Goal: Find specific page/section: Find specific page/section

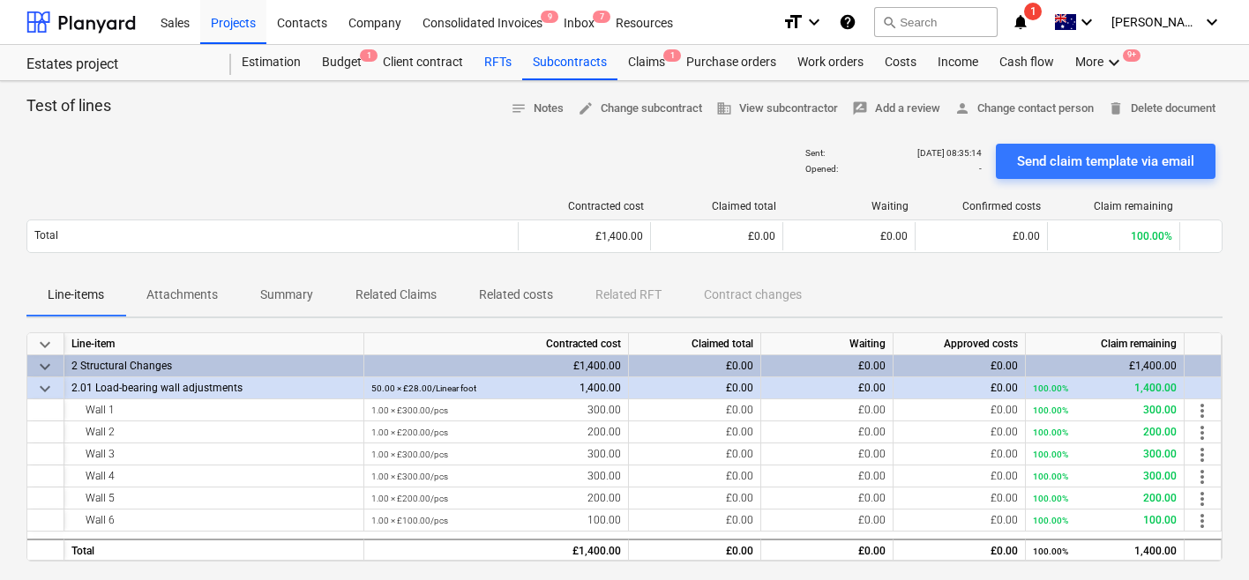
click at [488, 70] on div "RFTs" at bounding box center [498, 62] width 49 height 35
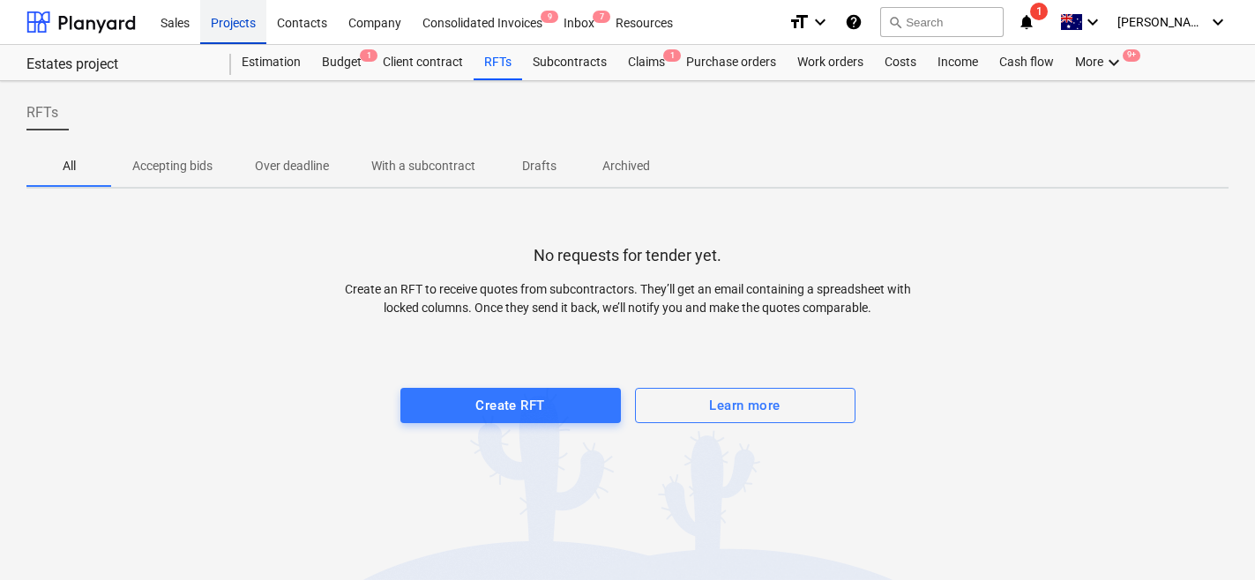
click at [254, 18] on div "Projects" at bounding box center [233, 21] width 66 height 45
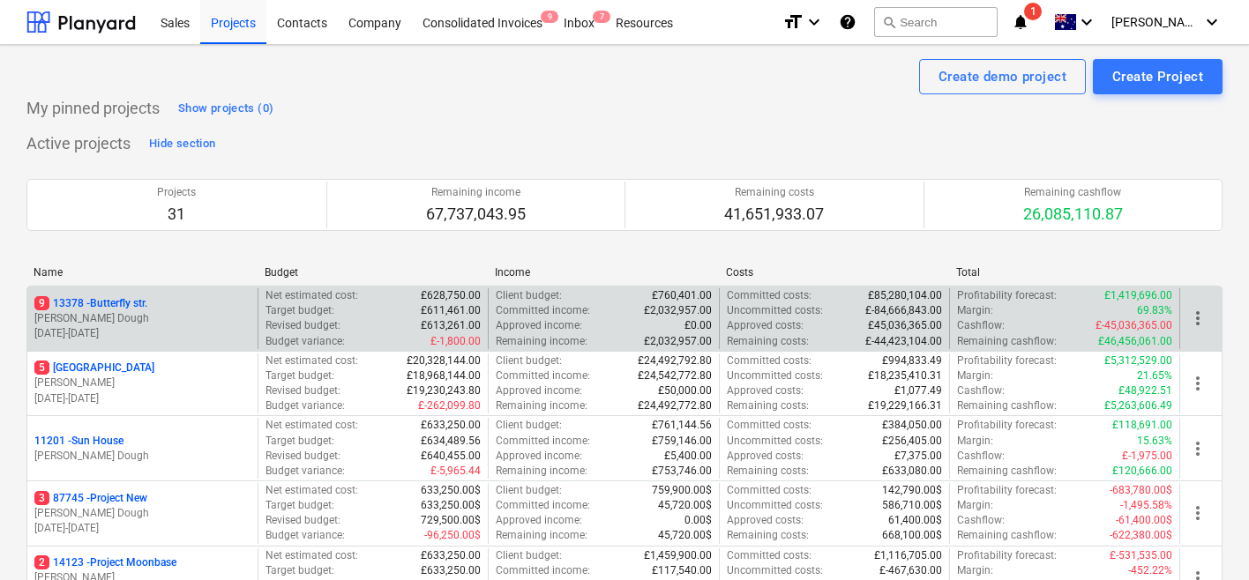
click at [192, 295] on div "9 13378 - Butterfly str. J. Dough [DATE] - [DATE]" at bounding box center [142, 318] width 230 height 61
click at [206, 302] on div "[STREET_ADDRESS]" at bounding box center [142, 303] width 216 height 15
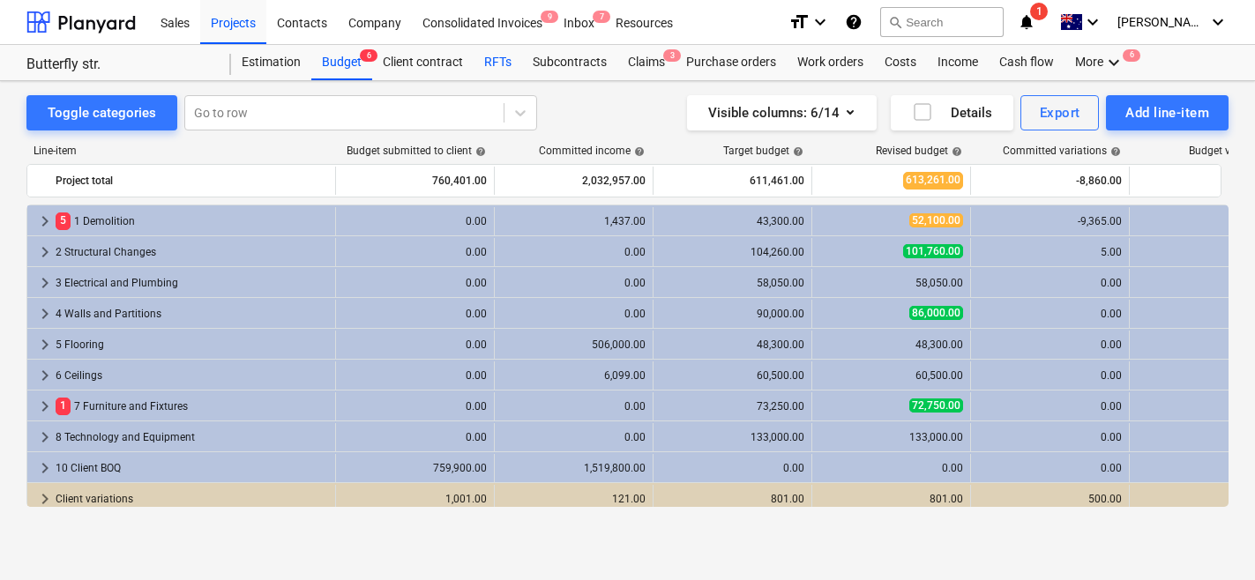
click at [484, 72] on div "RFTs" at bounding box center [498, 62] width 49 height 35
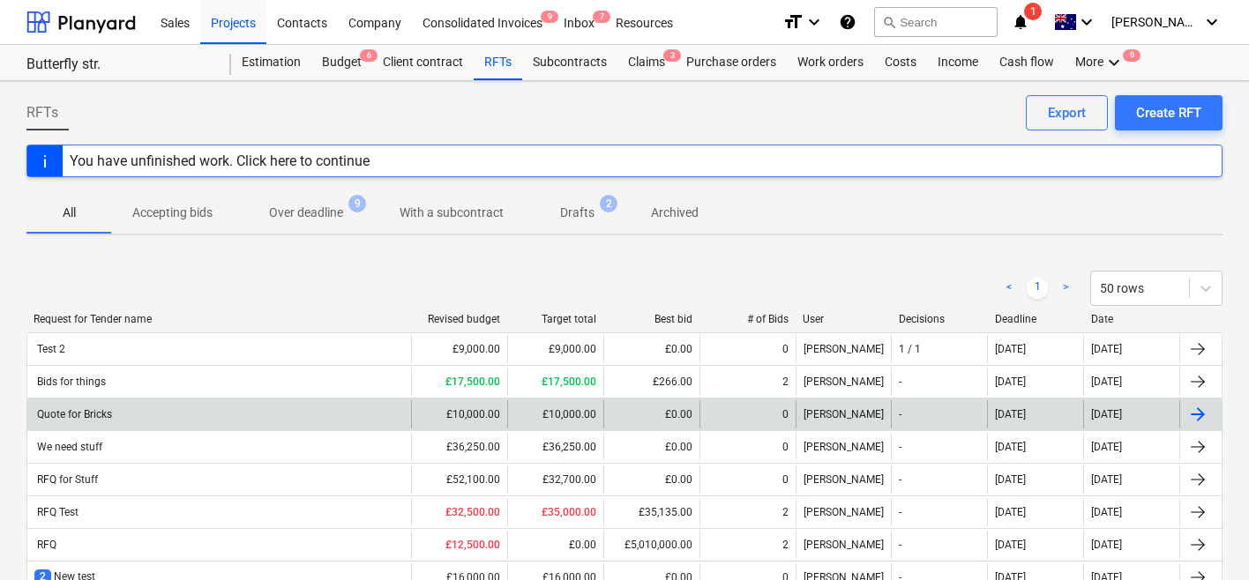
click at [253, 403] on div "Quote for Bricks" at bounding box center [219, 414] width 384 height 28
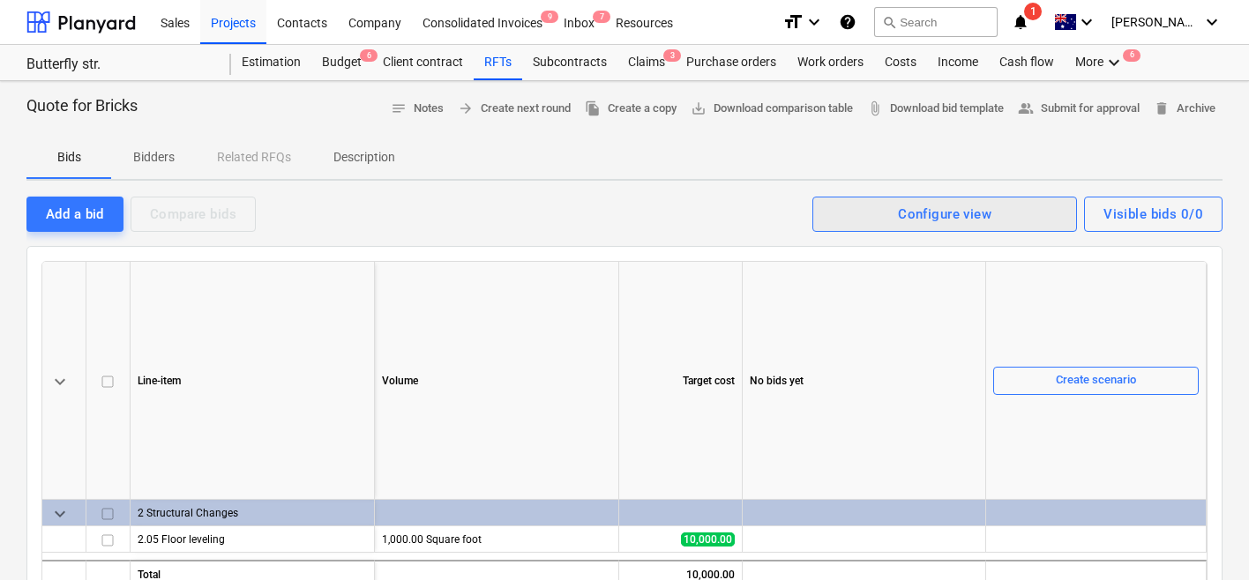
click at [880, 220] on span "Configure view" at bounding box center [945, 214] width 226 height 23
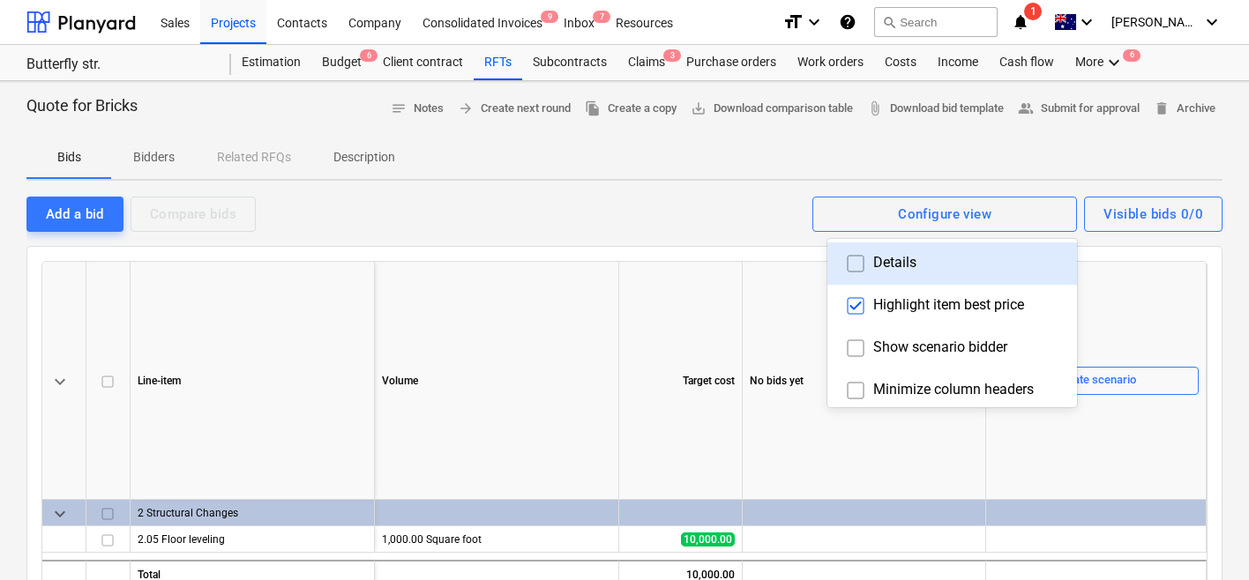
click at [847, 255] on input "checkbox" at bounding box center [855, 264] width 28 height 28
checkbox input "true"
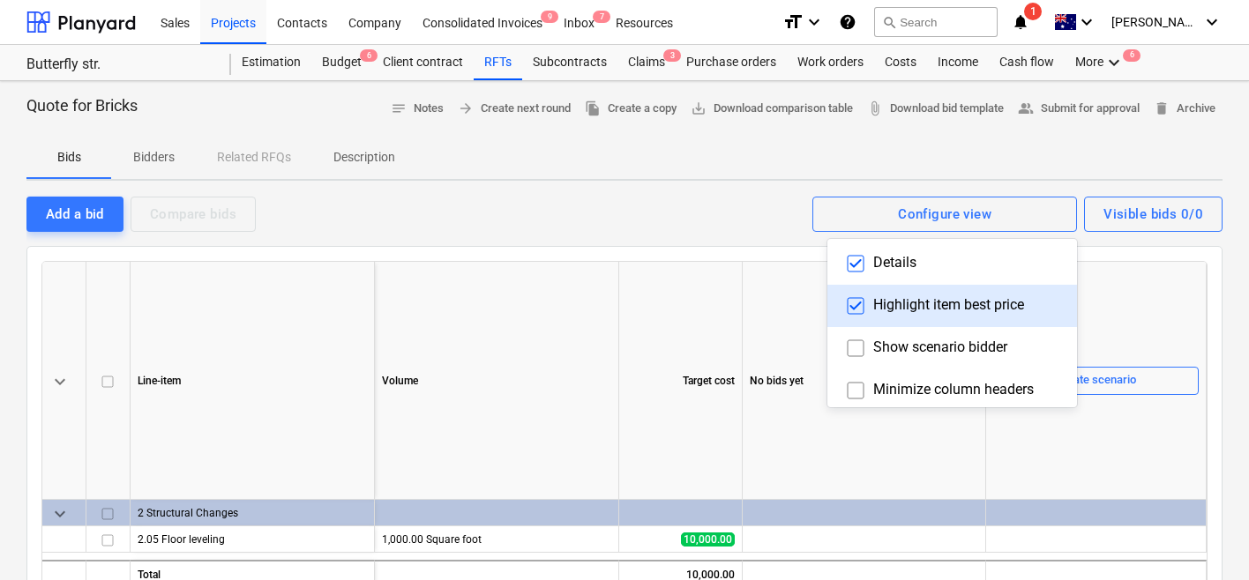
click at [846, 325] on div "Highlight item best price" at bounding box center [952, 306] width 250 height 42
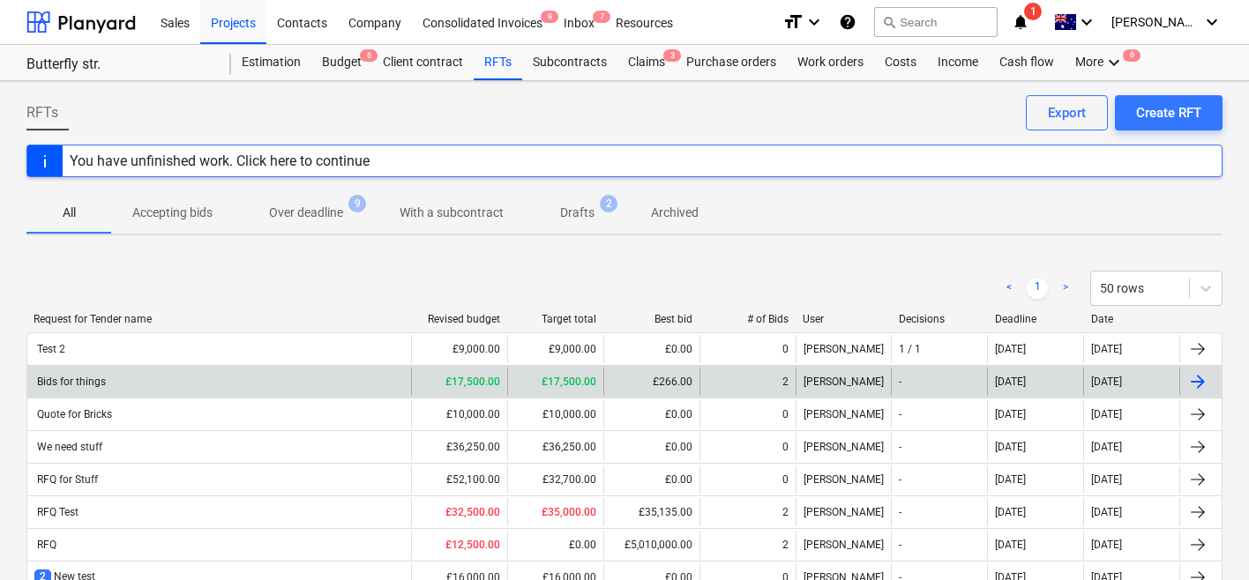
click at [185, 381] on div "Bids for things" at bounding box center [219, 382] width 384 height 28
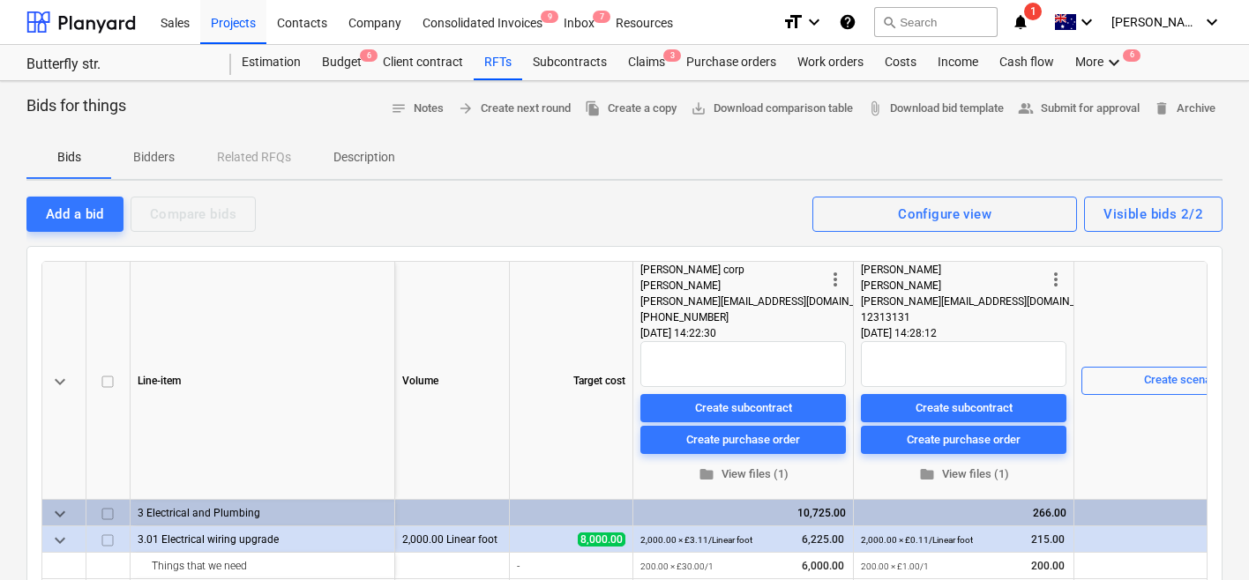
click at [908, 232] on div at bounding box center [624, 239] width 1196 height 14
click at [909, 219] on div "Configure view" at bounding box center [944, 214] width 93 height 23
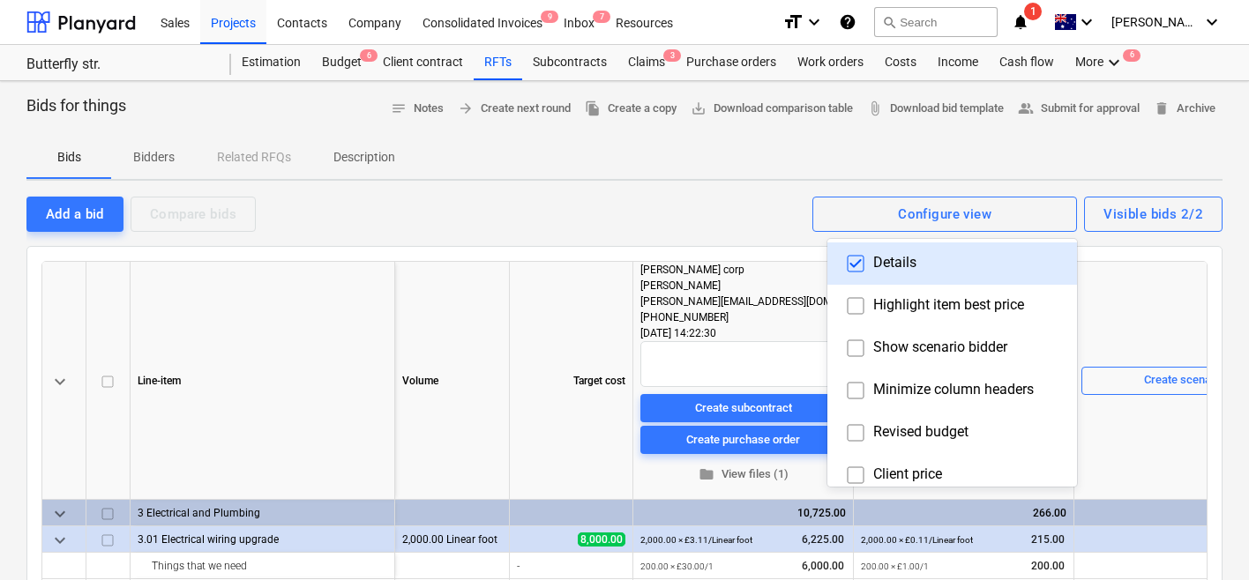
click at [852, 268] on input "checkbox" at bounding box center [855, 264] width 28 height 28
checkbox input "true"
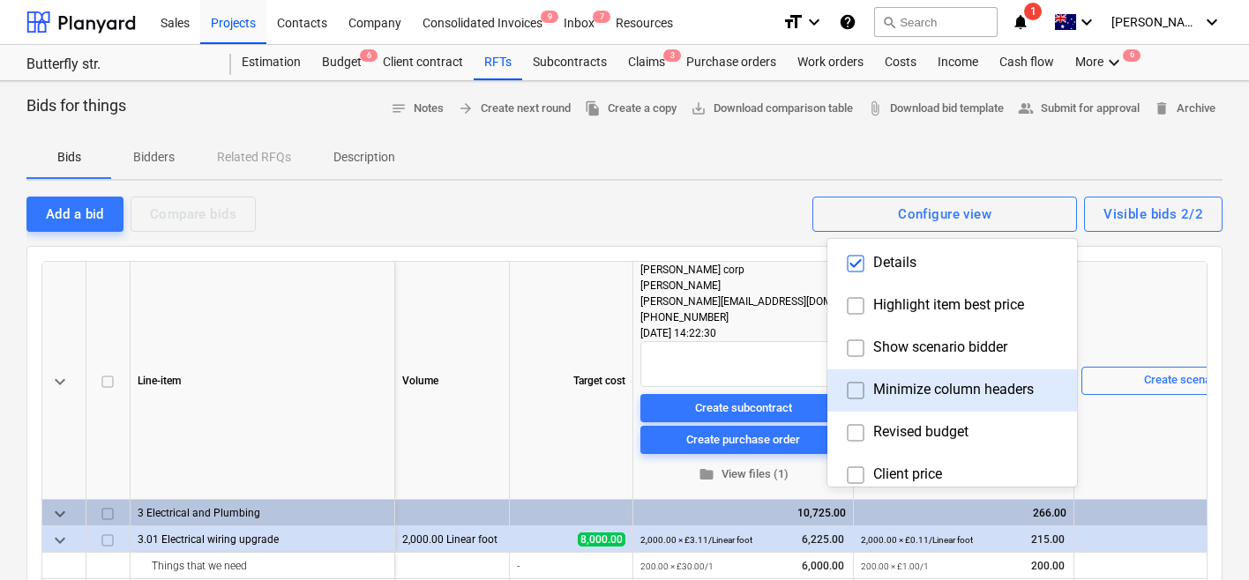
click at [845, 383] on input "checkbox" at bounding box center [855, 391] width 28 height 28
checkbox input "true"
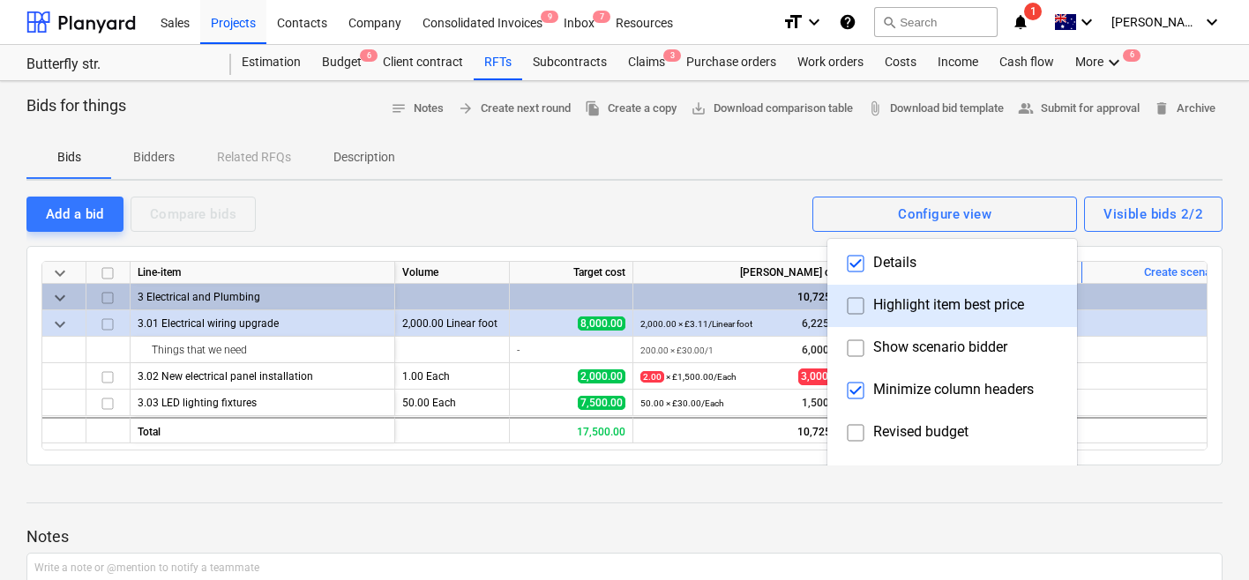
click at [844, 322] on div "Highlight item best price" at bounding box center [952, 306] width 250 height 42
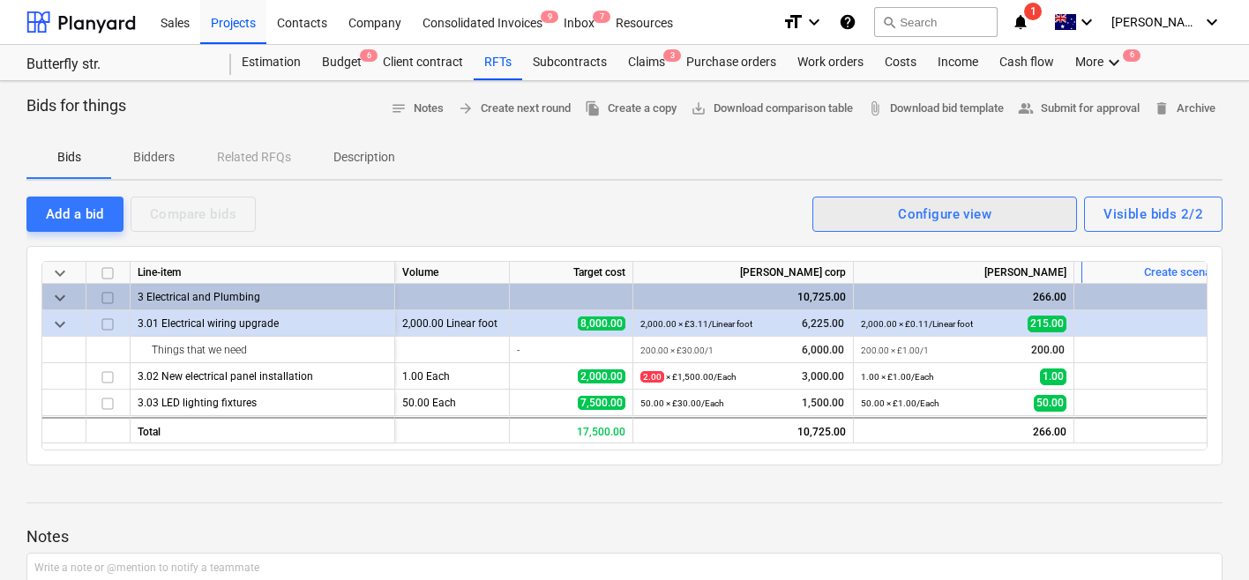
click at [864, 225] on span "Configure view" at bounding box center [945, 214] width 226 height 23
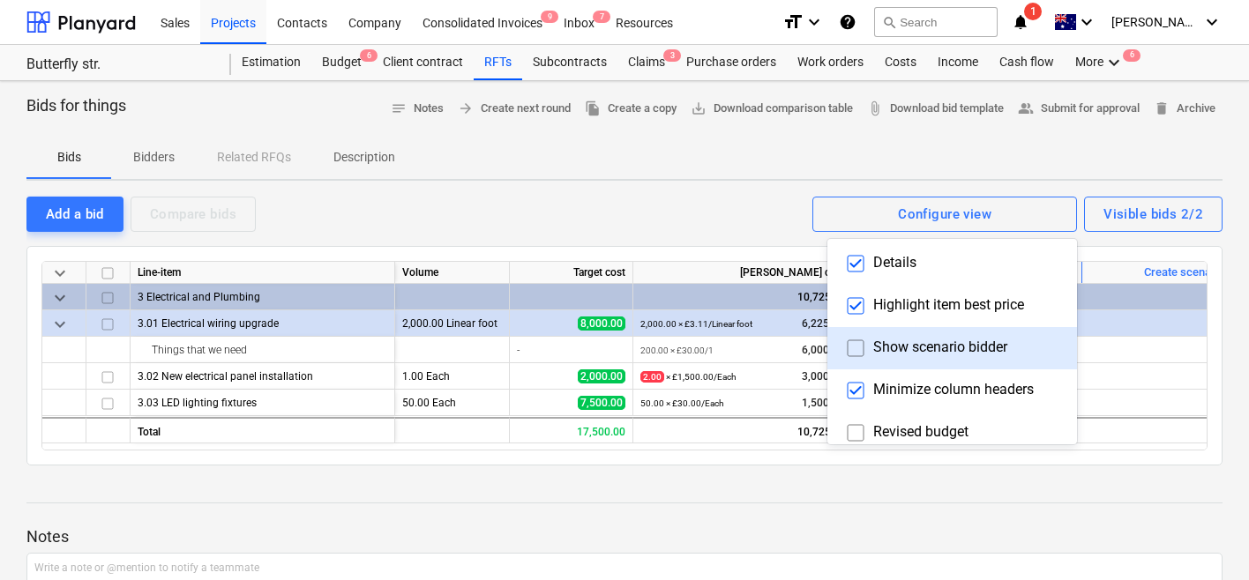
click at [841, 346] on input "checkbox" at bounding box center [855, 348] width 28 height 28
checkbox input "true"
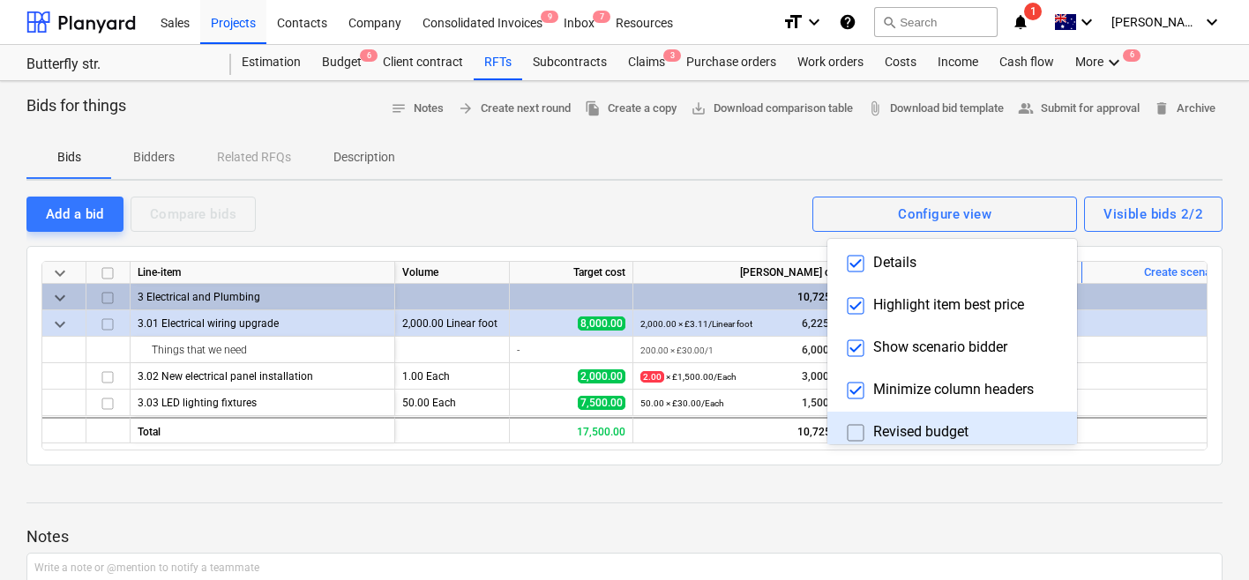
click at [841, 424] on input "checkbox" at bounding box center [855, 433] width 28 height 28
checkbox input "false"
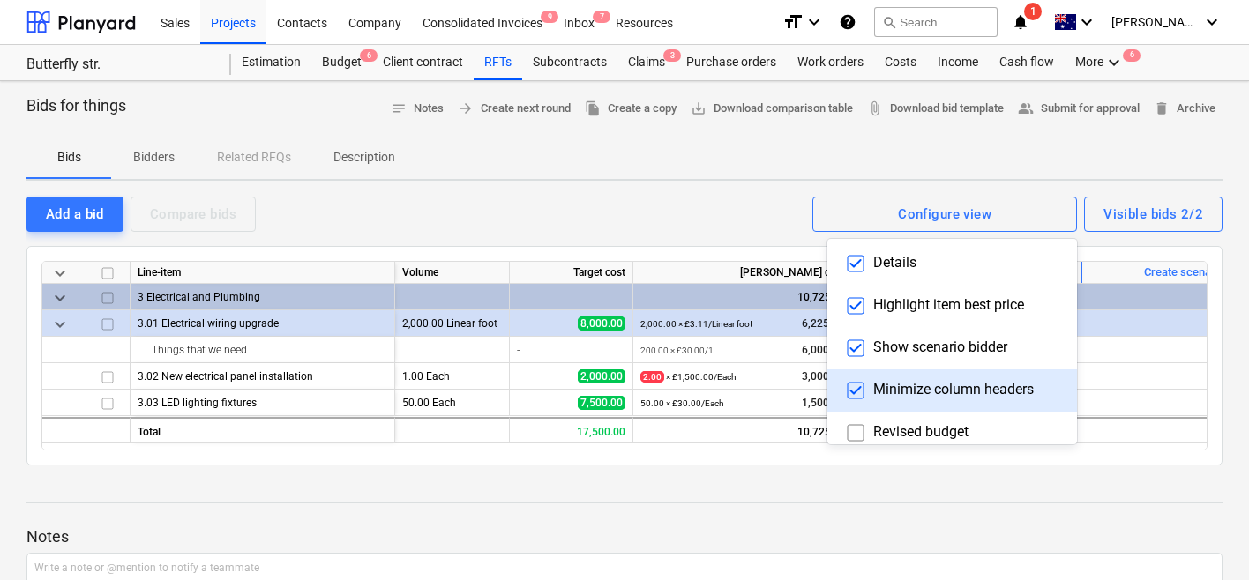
click at [673, 212] on div at bounding box center [624, 290] width 1249 height 580
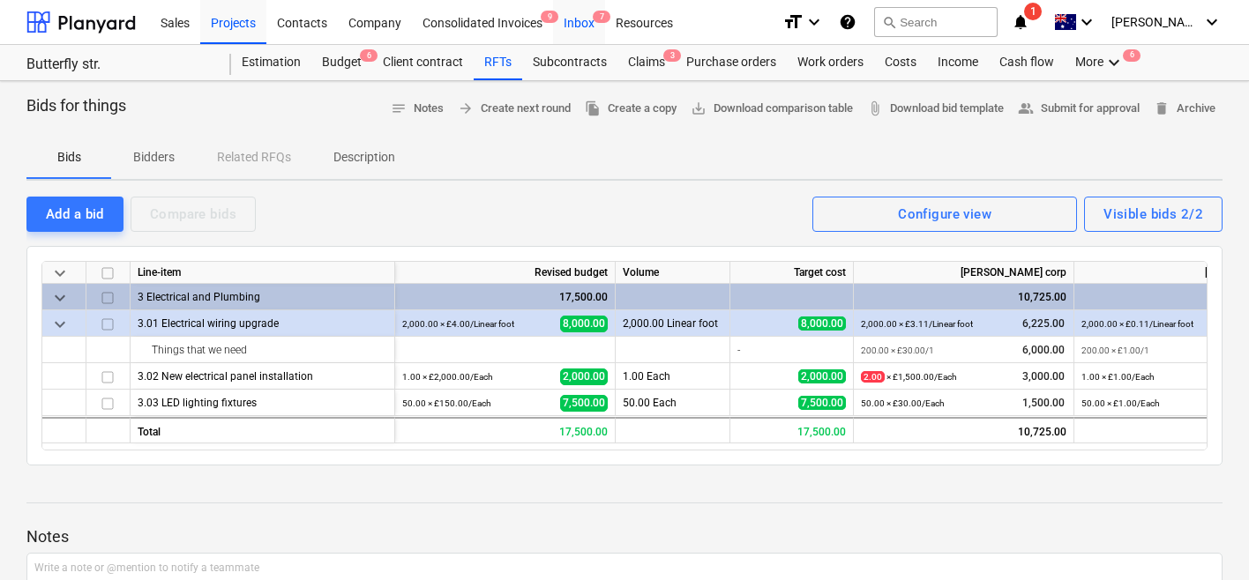
click at [585, 34] on div "Inbox 7" at bounding box center [579, 21] width 52 height 45
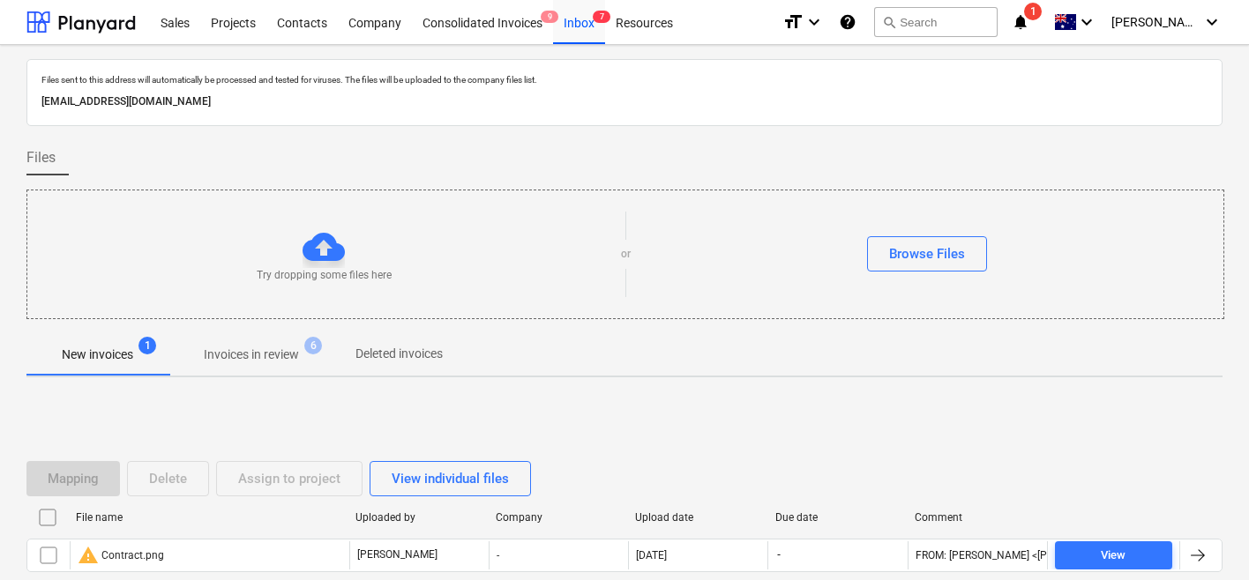
click at [258, 359] on p "Invoices in review" at bounding box center [251, 355] width 95 height 19
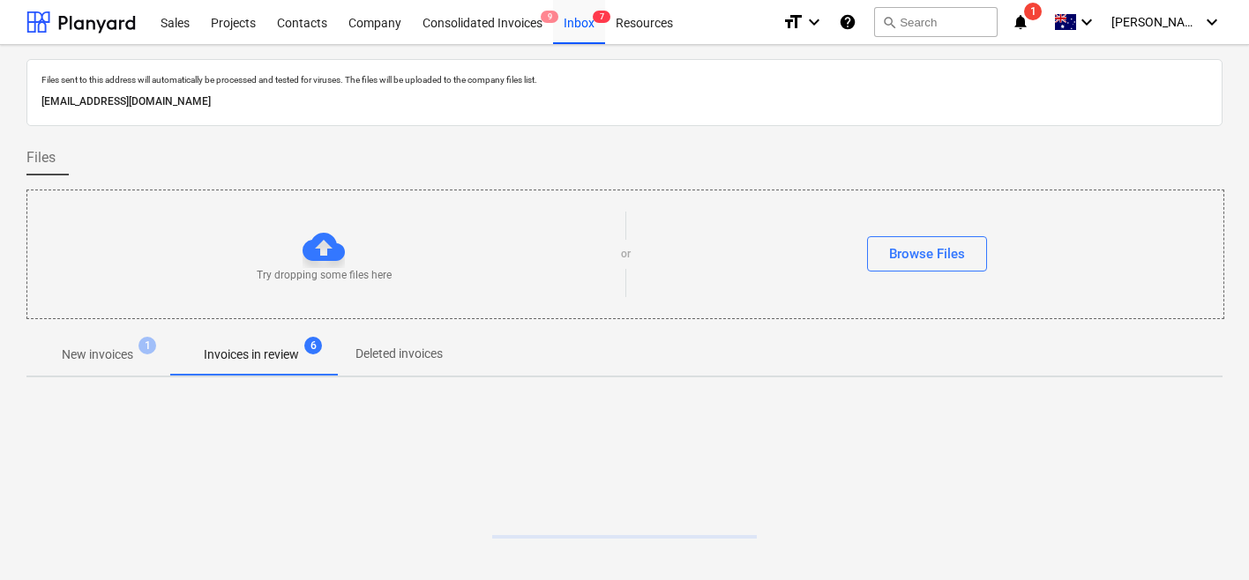
click at [378, 358] on p "Deleted invoices" at bounding box center [398, 354] width 87 height 19
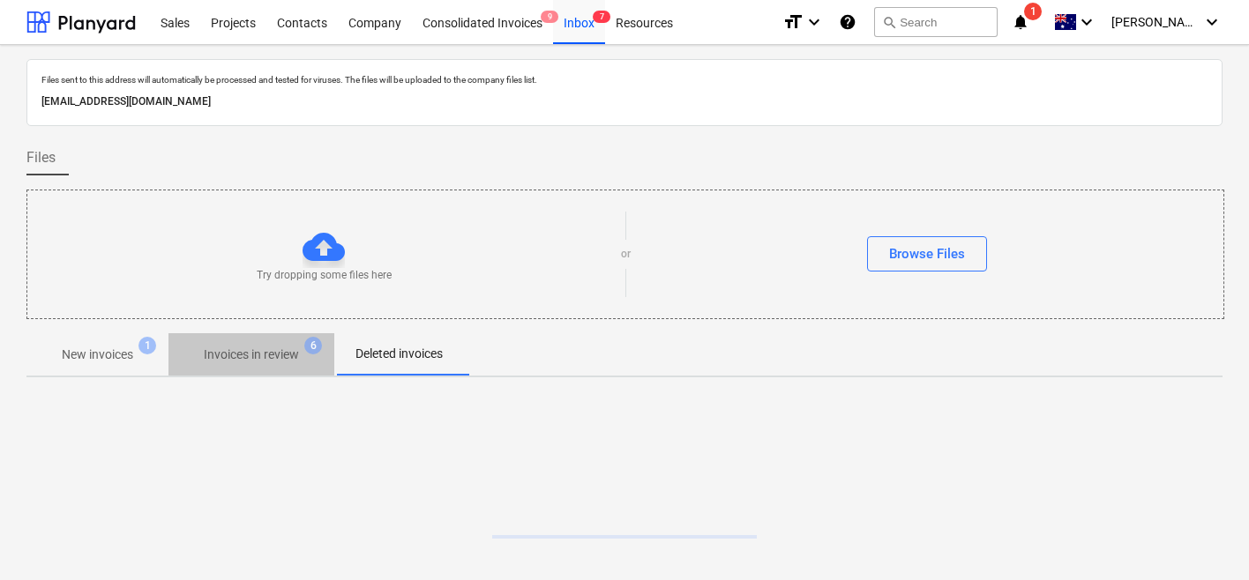
click at [222, 358] on p "Invoices in review" at bounding box center [251, 355] width 95 height 19
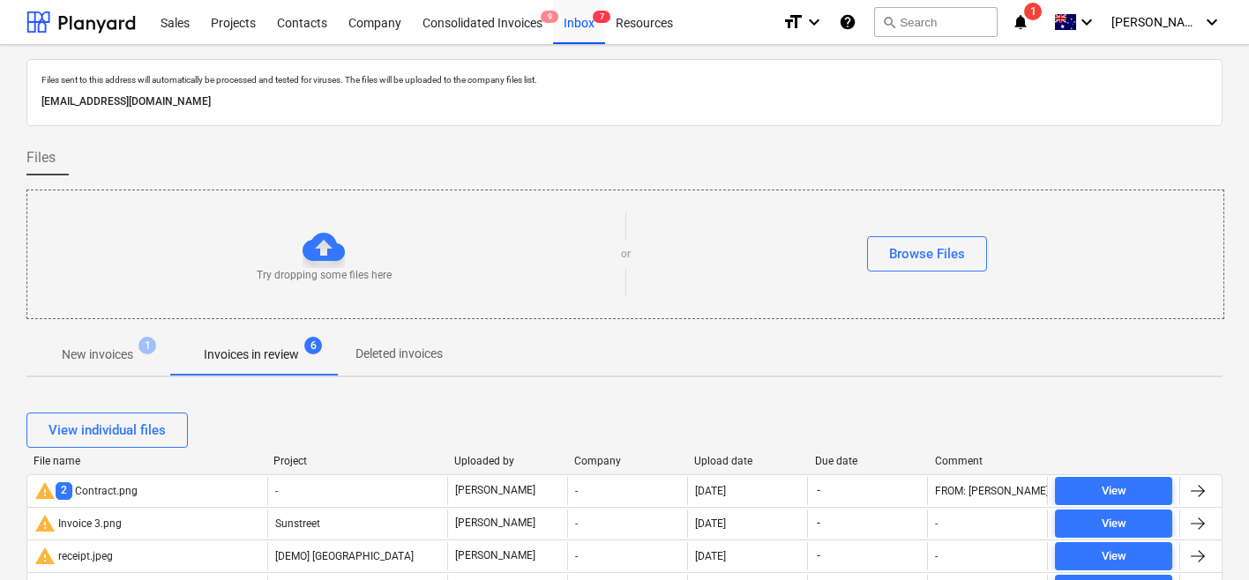
click at [104, 349] on p "New invoices" at bounding box center [97, 355] width 71 height 19
